Goal: Task Accomplishment & Management: Manage account settings

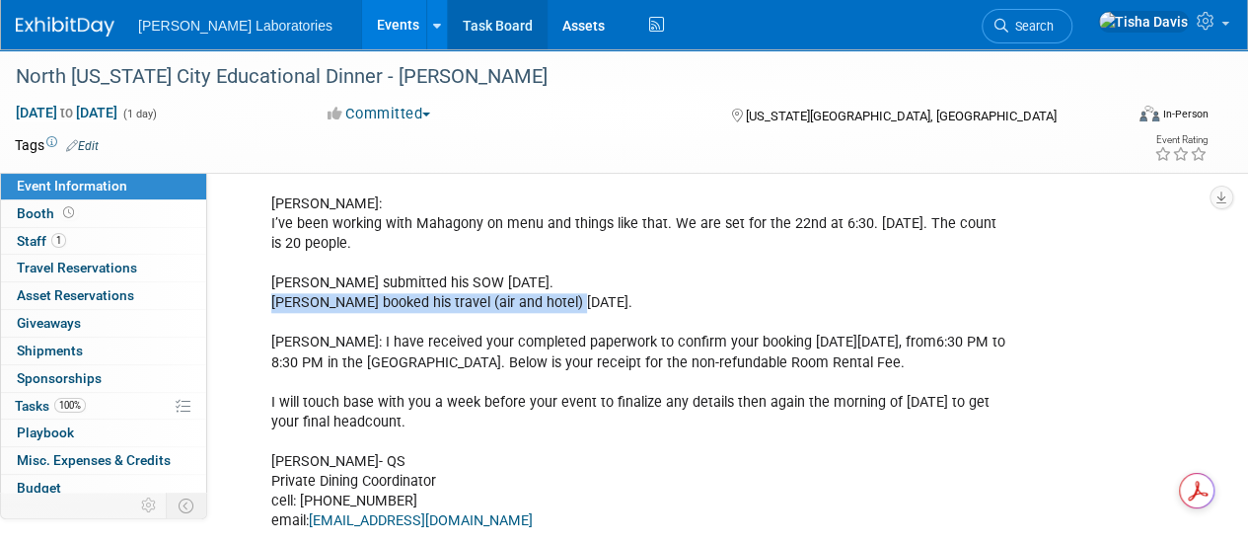
scroll to position [867, 0]
click at [362, 26] on link "Events" at bounding box center [398, 24] width 72 height 49
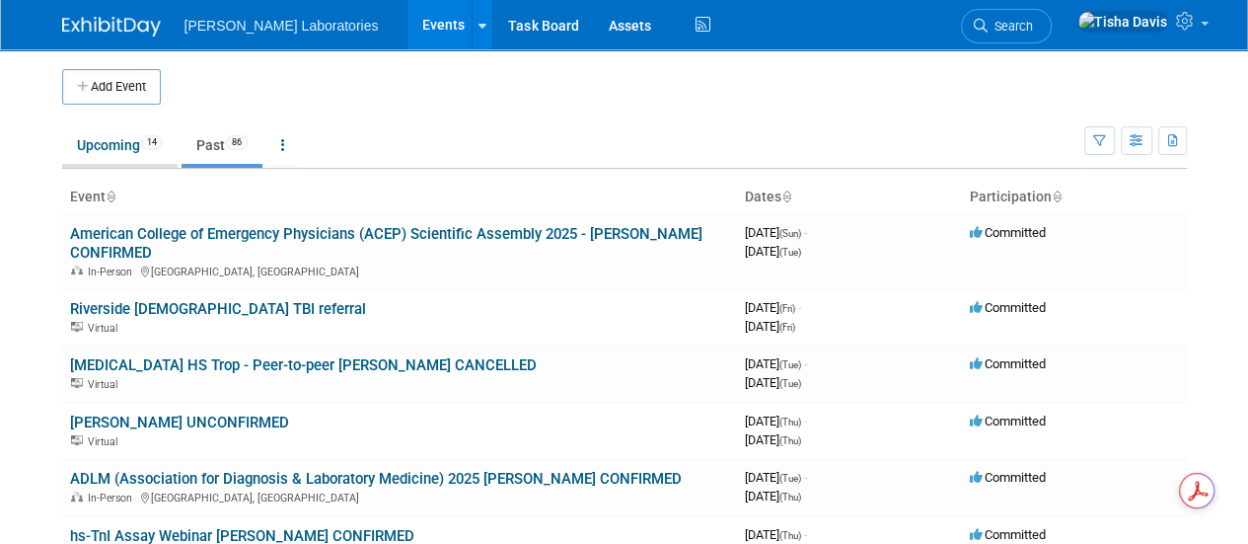
click at [124, 141] on link "Upcoming 14" at bounding box center [119, 145] width 115 height 38
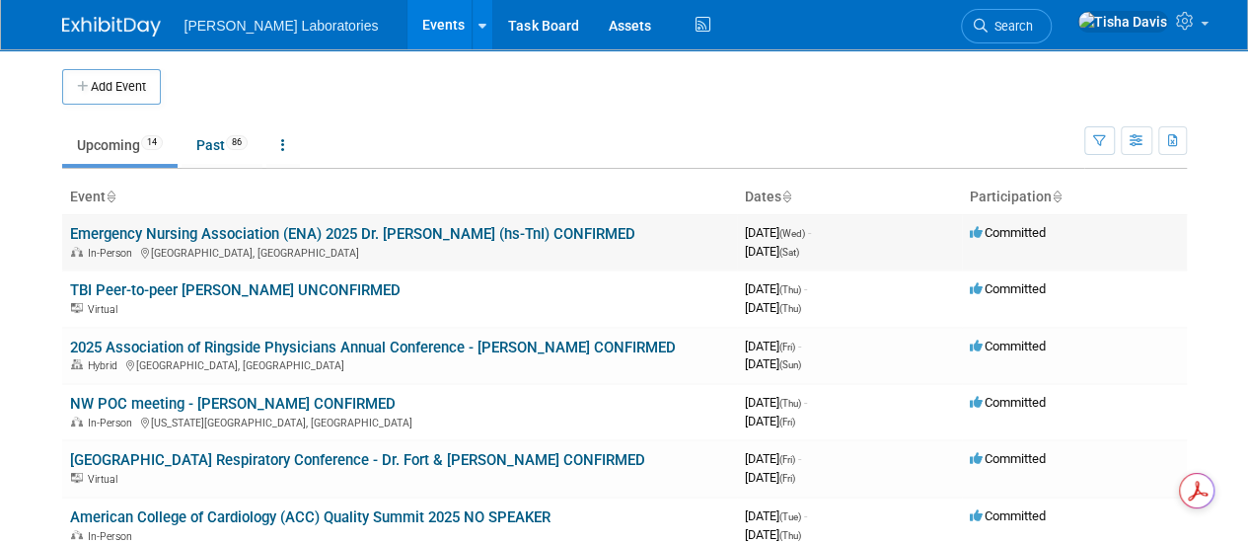
click at [283, 235] on link "Emergency Nursing Association (ENA) 2025 Dr. [PERSON_NAME] (hs-TnI) CONFIRMED" at bounding box center [352, 234] width 565 height 18
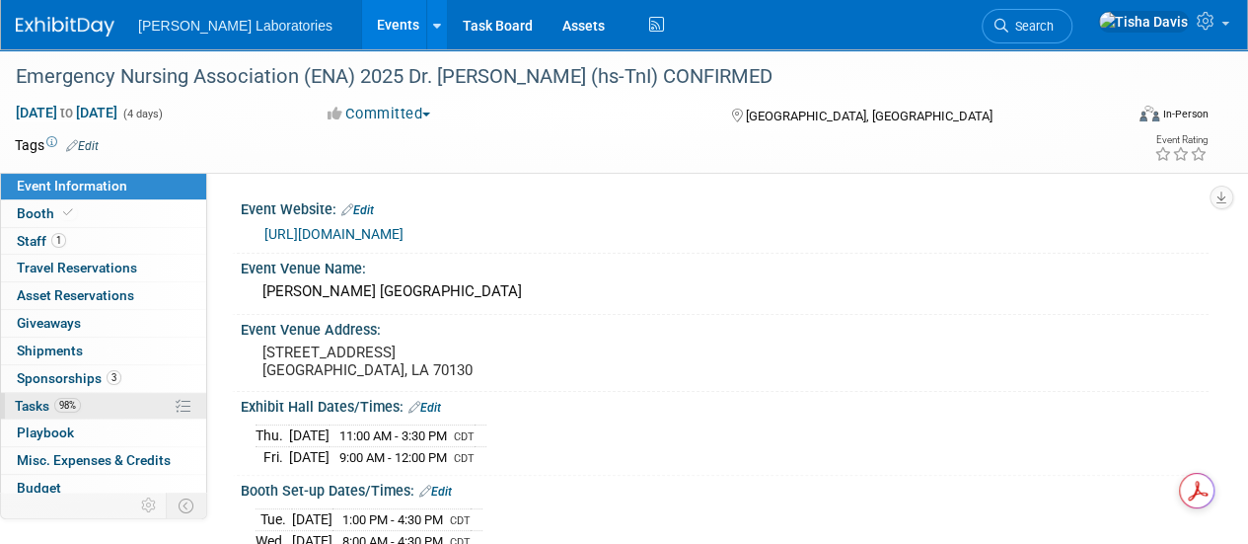
click at [38, 398] on span "Tasks 98%" at bounding box center [48, 406] width 66 height 16
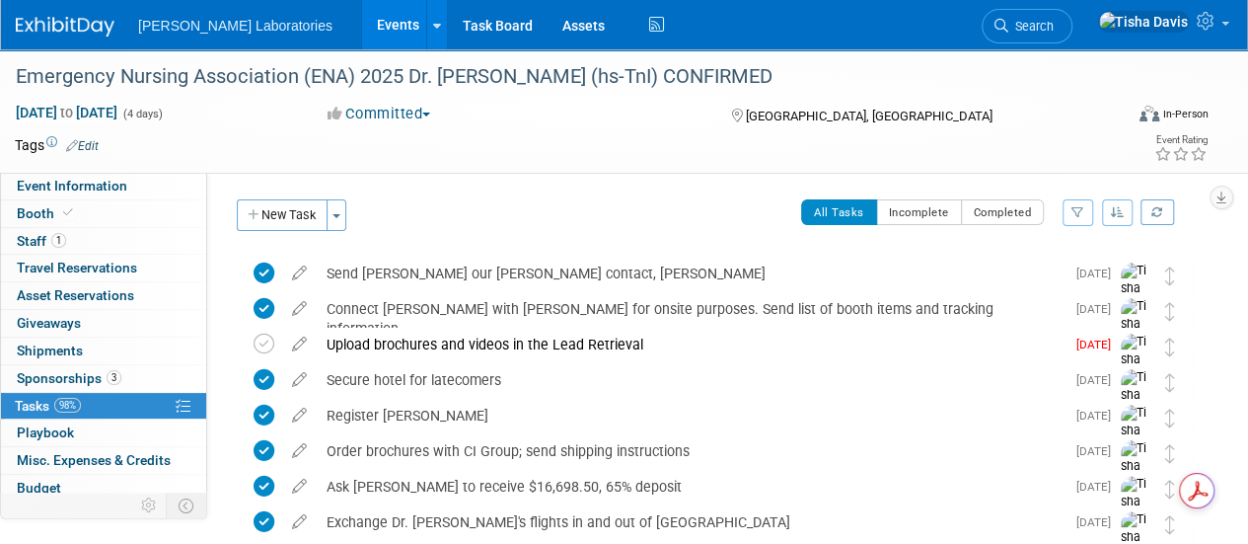
click at [362, 23] on link "Events" at bounding box center [398, 24] width 72 height 49
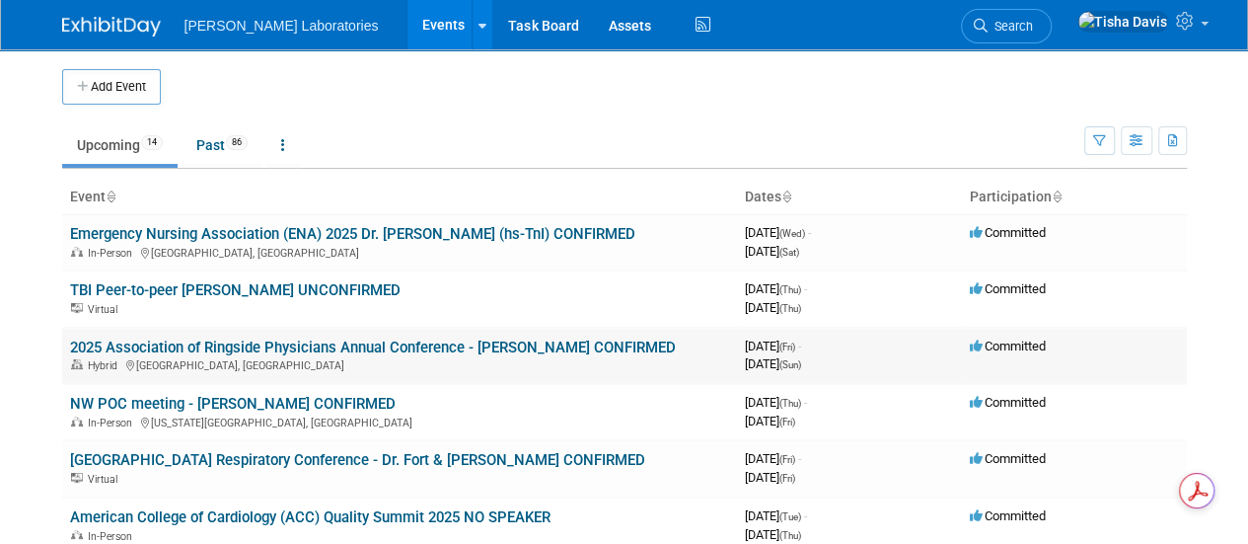
click at [266, 347] on link "2025 Association of Ringside Physicians Annual Conference - [PERSON_NAME] CONFI…" at bounding box center [373, 347] width 606 height 18
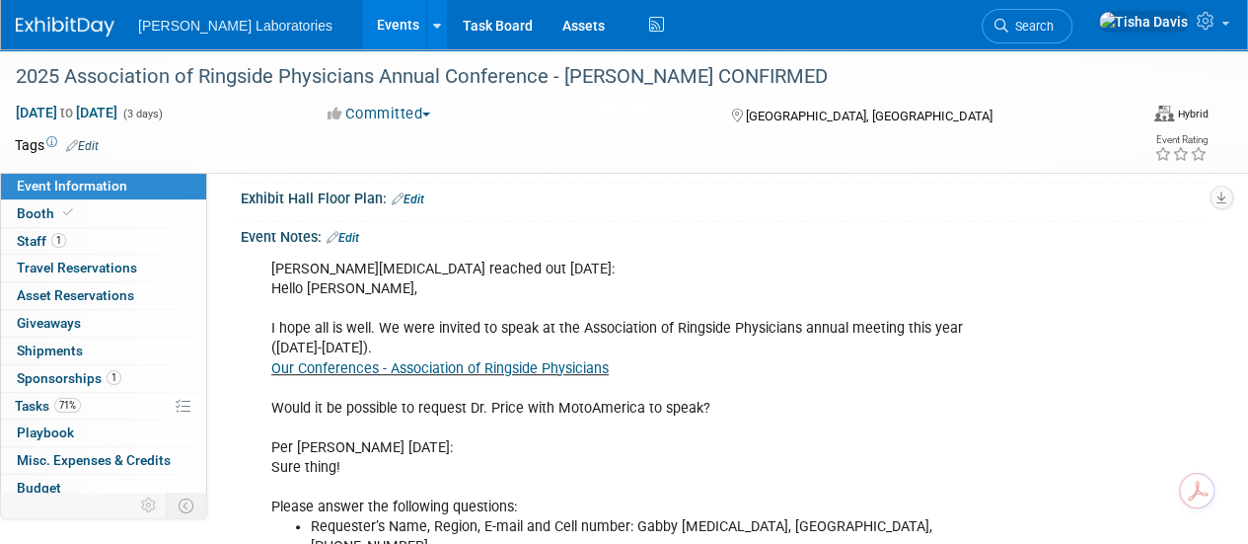
scroll to position [382, 0]
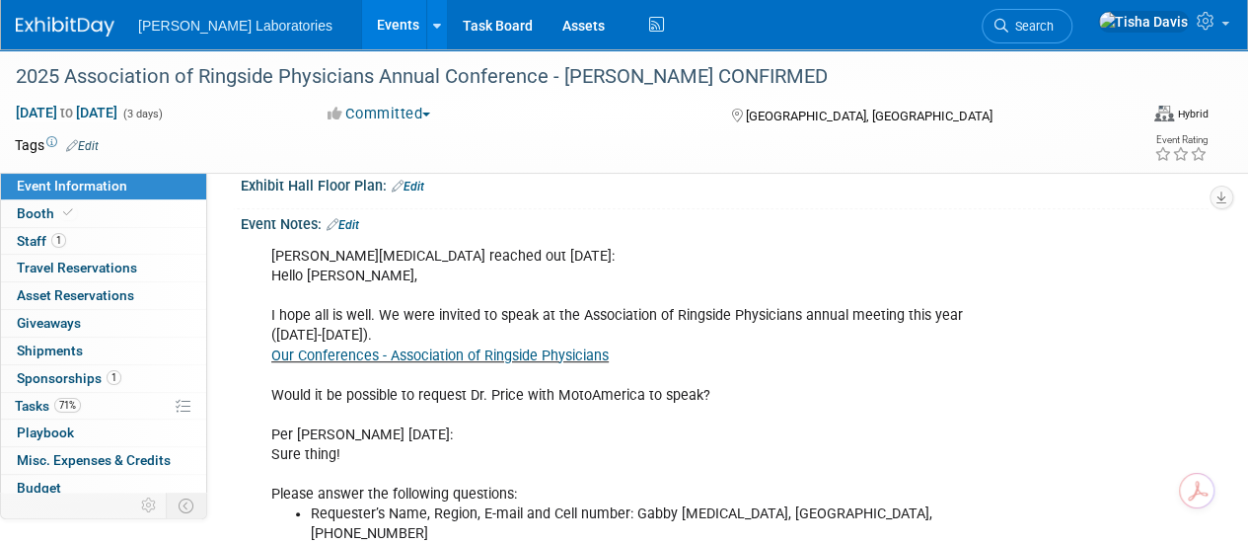
click at [354, 220] on link "Edit" at bounding box center [343, 225] width 33 height 14
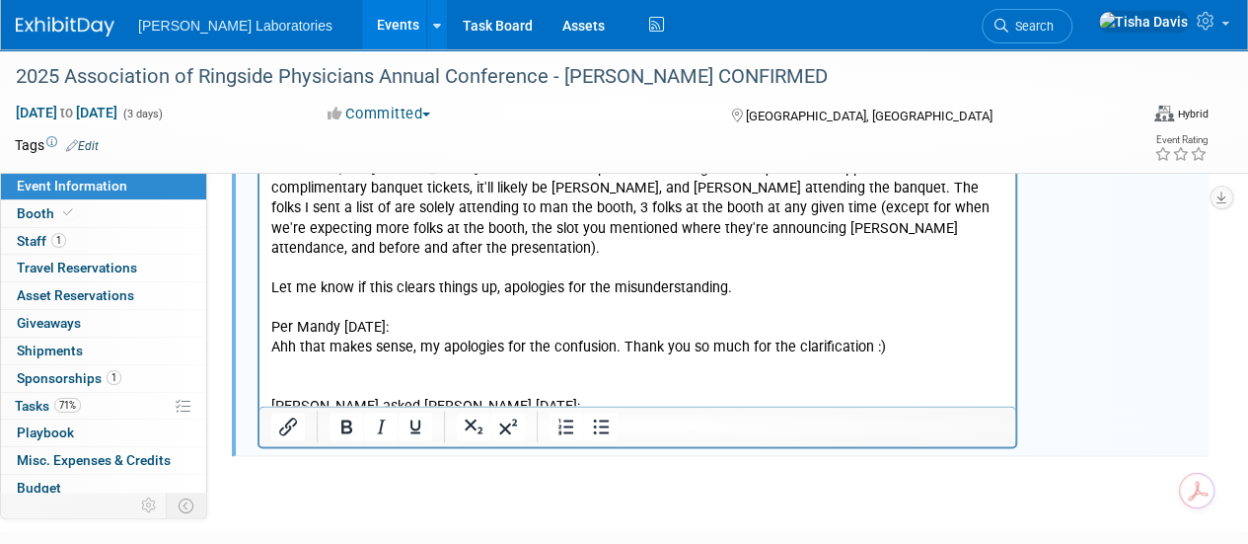
scroll to position [5106, 0]
click at [465, 435] on li "I don’t see [PERSON_NAME] on the schedule to speak [DATE][DATE] 11:30am . Inste…" at bounding box center [658, 445] width 694 height 20
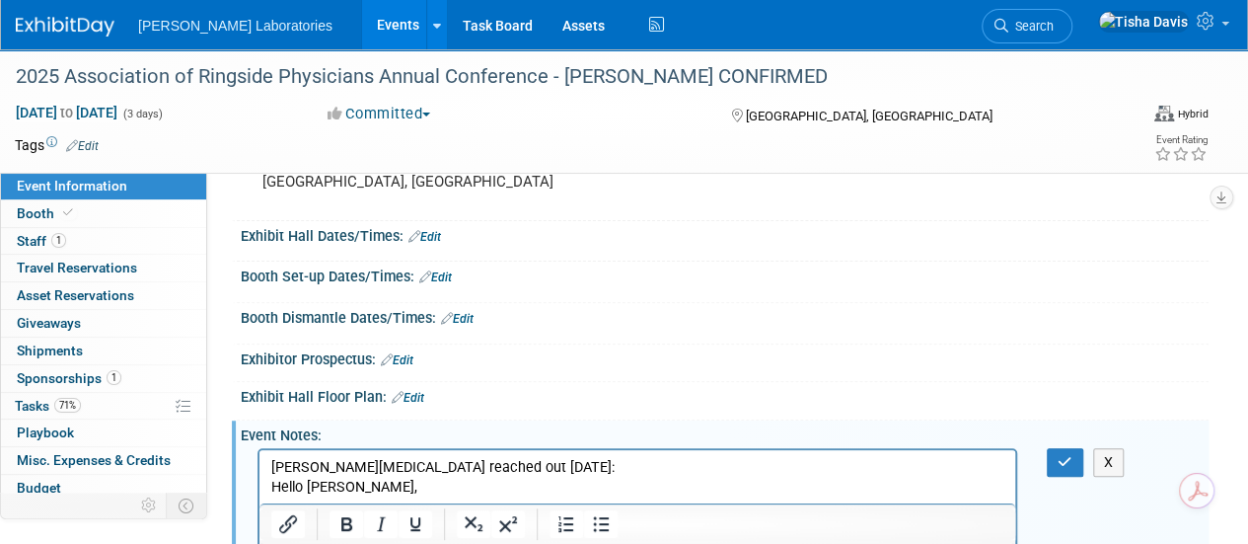
scroll to position [164, 0]
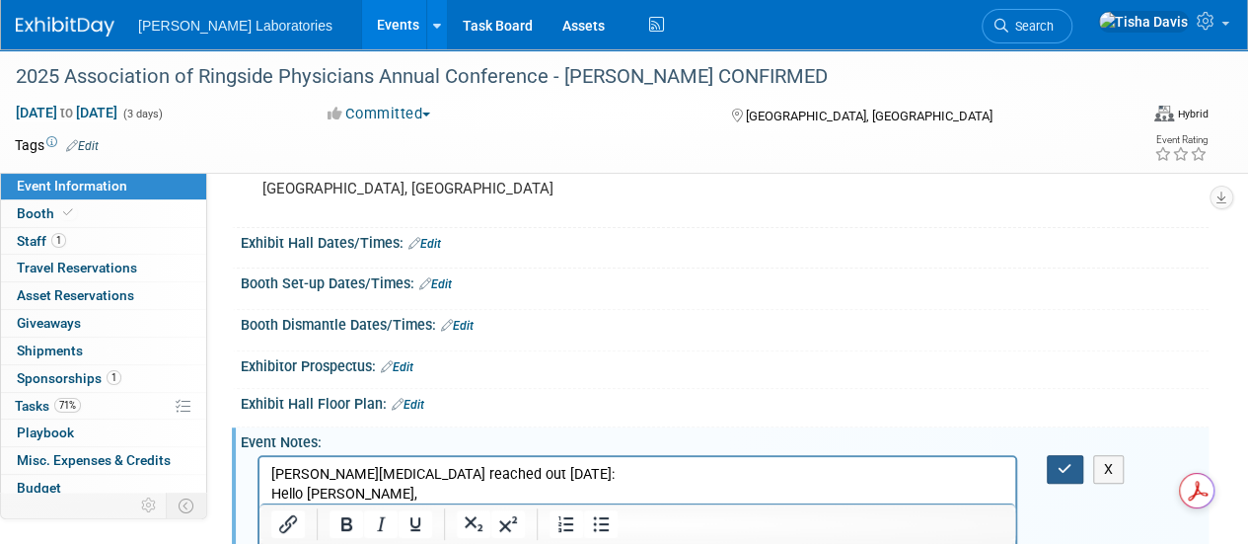
click at [1060, 466] on icon "button" at bounding box center [1065, 469] width 15 height 14
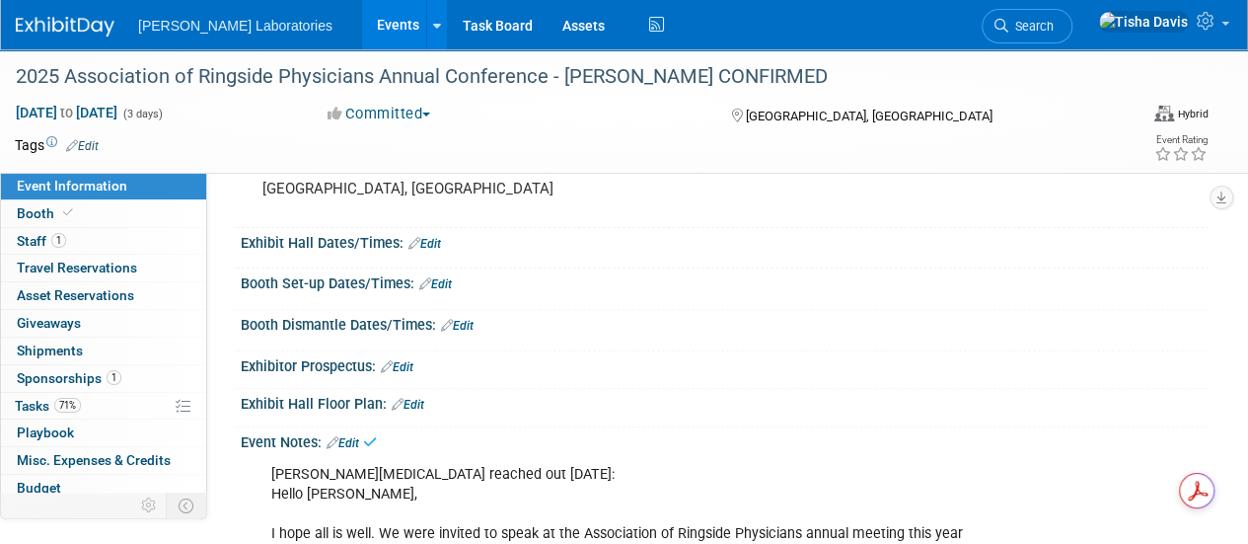
click at [818, 384] on div "Exhibitor Prospectus: Edit" at bounding box center [720, 370] width 977 height 38
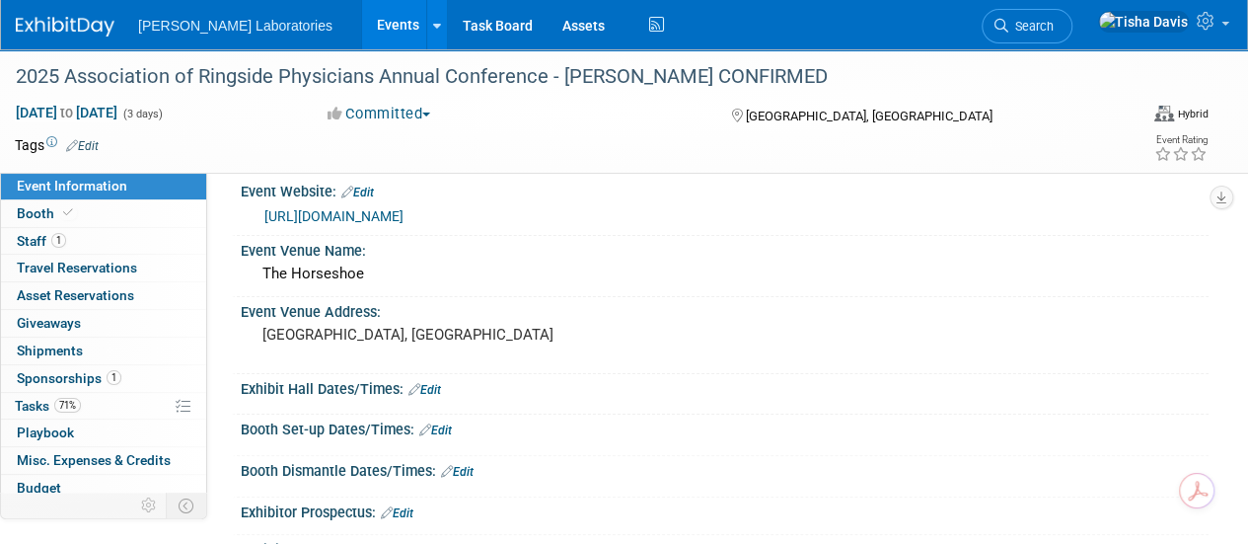
scroll to position [0, 0]
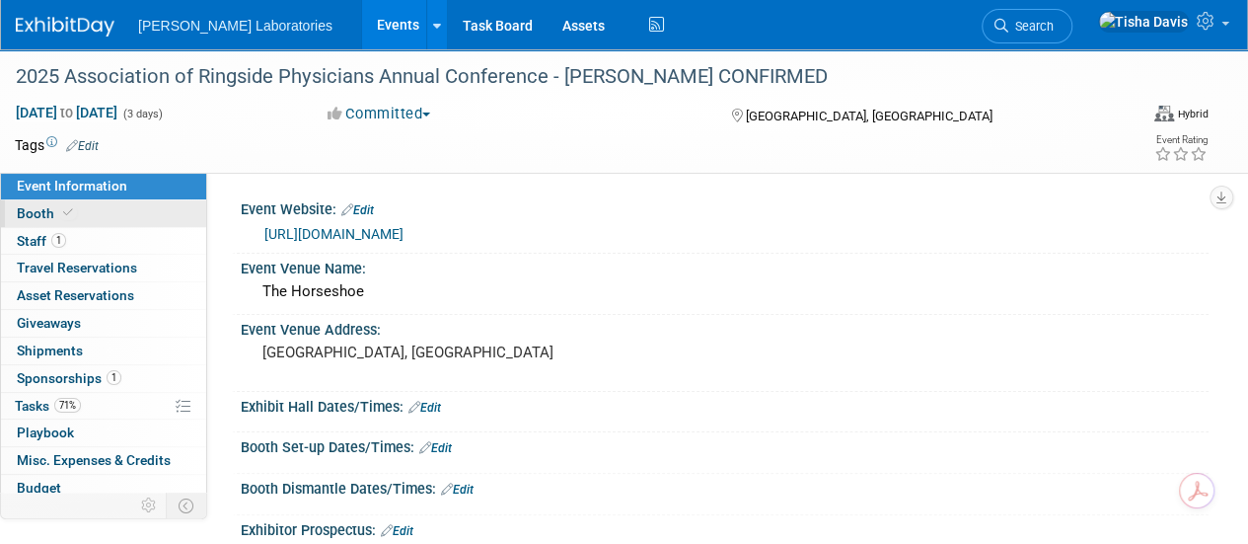
click at [36, 213] on span "Booth" at bounding box center [47, 213] width 60 height 16
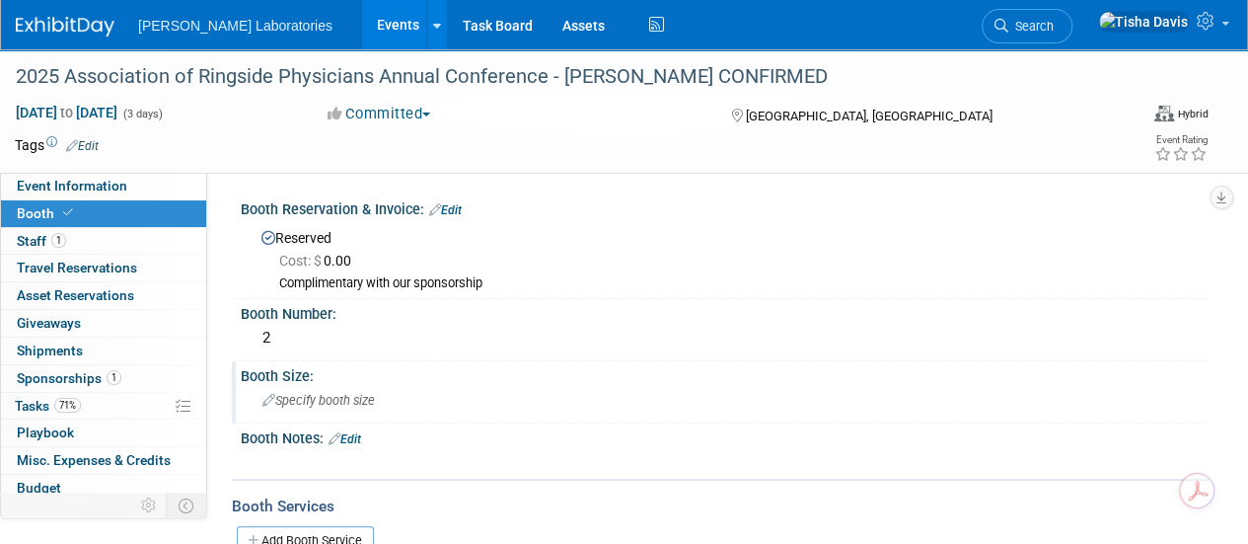
click at [333, 403] on span "Specify booth size" at bounding box center [319, 400] width 113 height 15
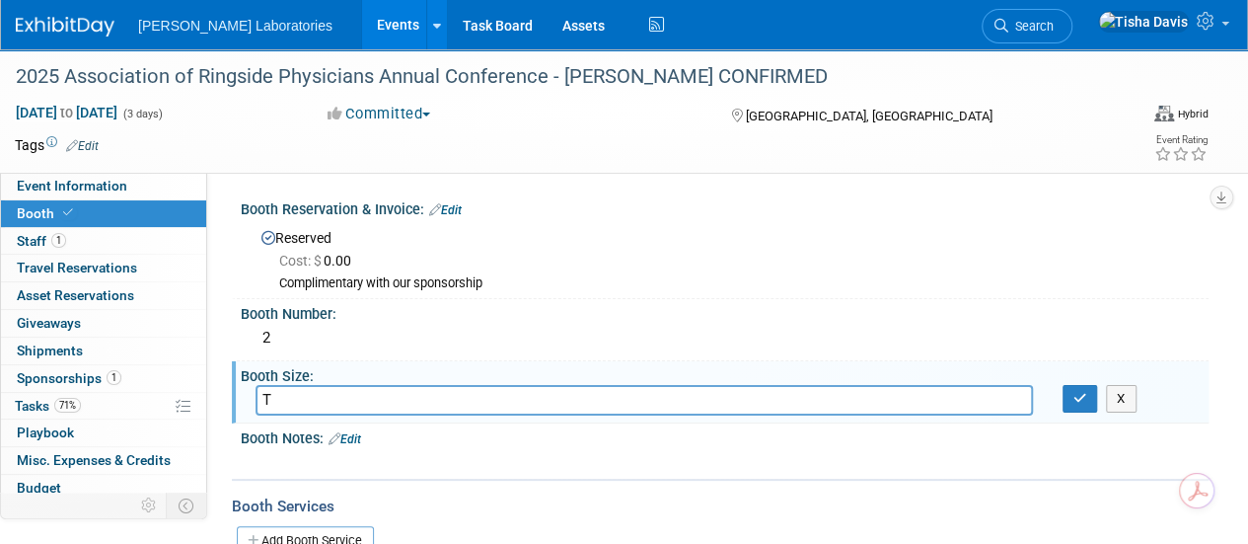
click at [333, 403] on input "T" at bounding box center [645, 400] width 778 height 31
type input "This is a table, not a booth."
click at [1080, 397] on icon "button" at bounding box center [1081, 398] width 14 height 13
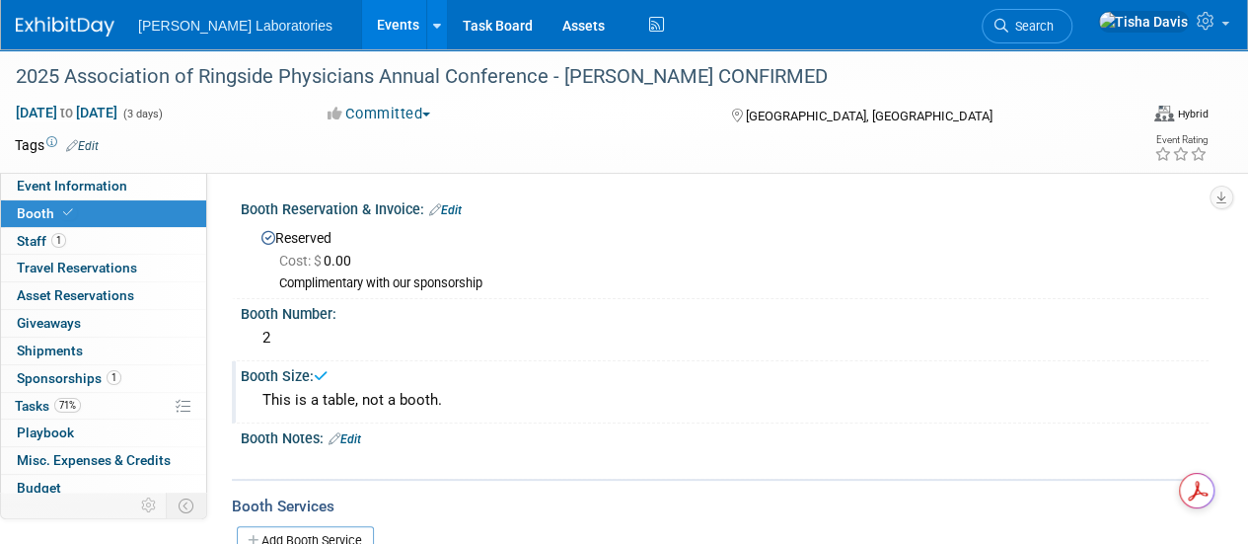
click at [357, 435] on link "Edit" at bounding box center [345, 439] width 33 height 14
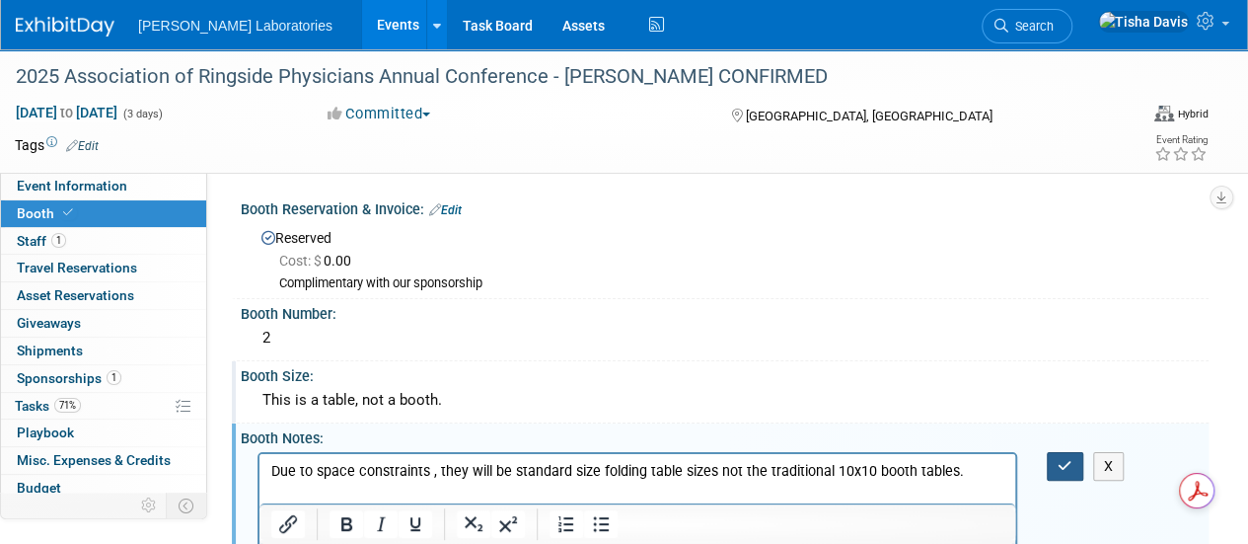
click at [1062, 471] on icon "button" at bounding box center [1065, 466] width 15 height 14
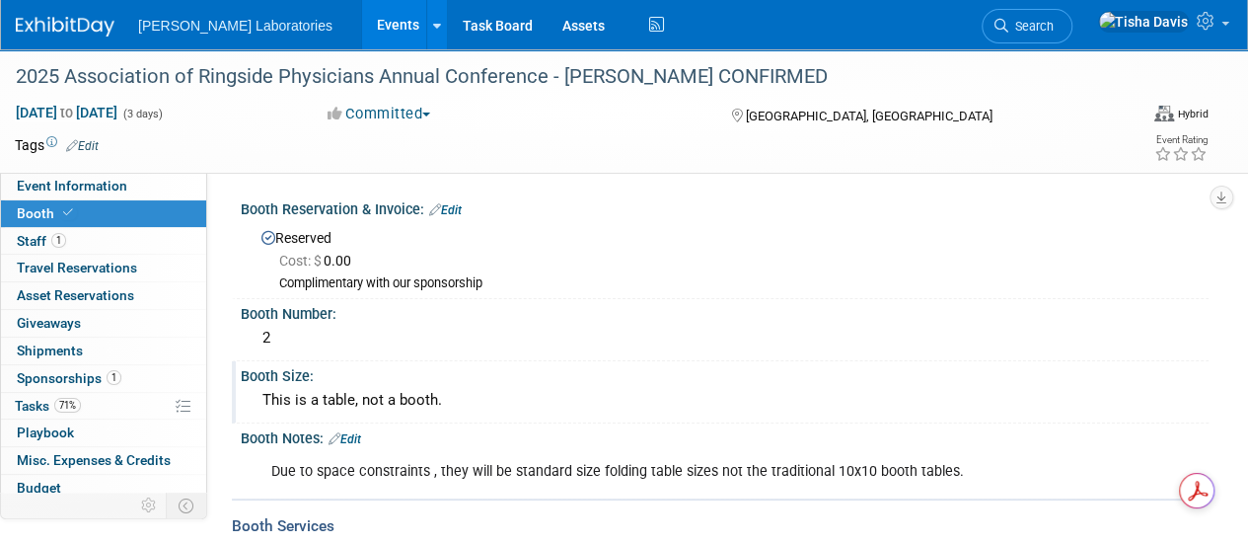
click at [675, 516] on div "Booth Services" at bounding box center [720, 526] width 977 height 22
click at [661, 518] on div "Booth Services" at bounding box center [720, 526] width 977 height 22
